Goal: Navigation & Orientation: Find specific page/section

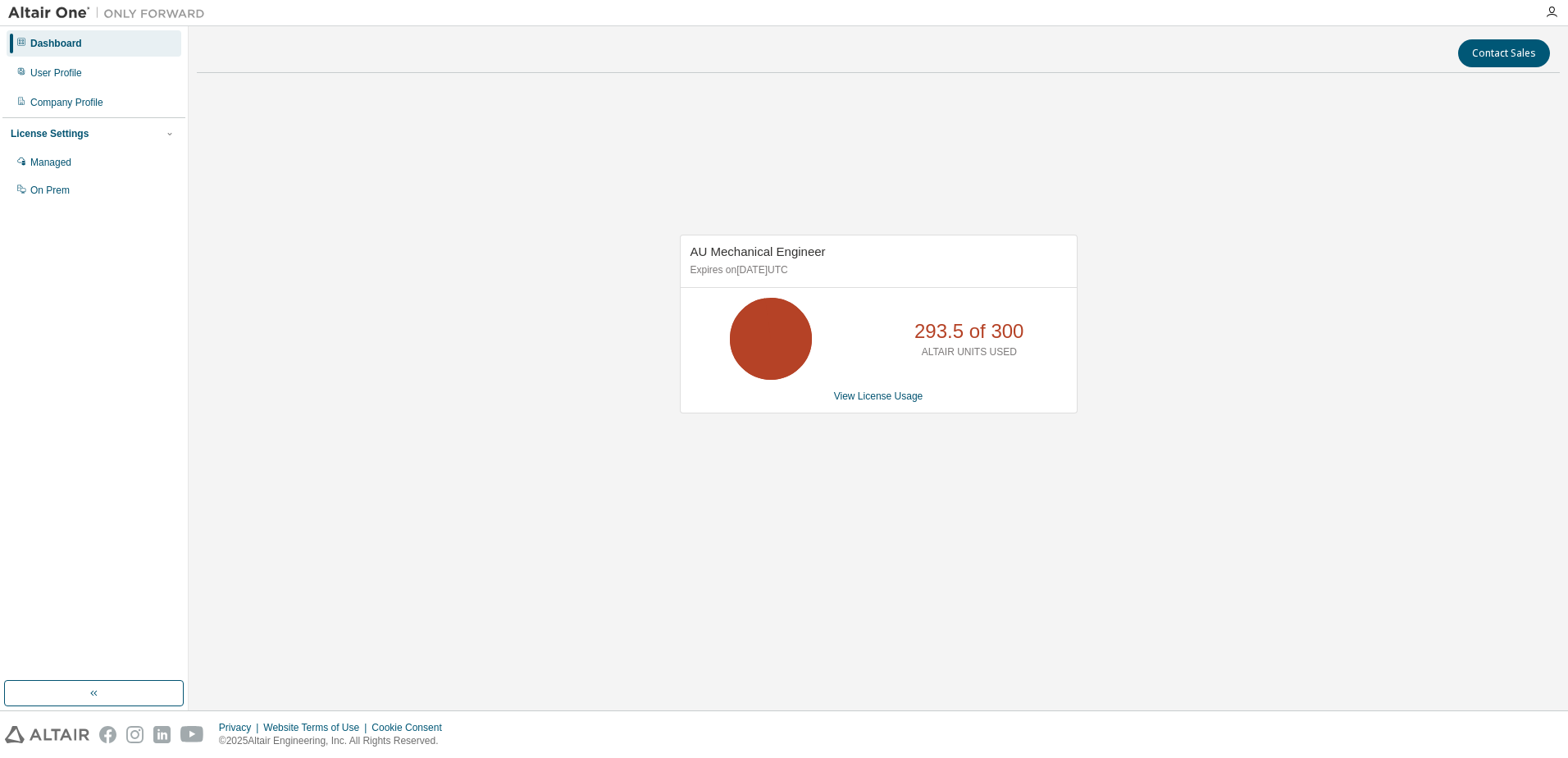
click at [812, 141] on div "AU Mechanical Engineer Expires on [DATE] UTC 293.5 of 300 ALTAIR UNITS USED Vie…" at bounding box center [878, 333] width 1363 height 493
